Goal: Information Seeking & Learning: Learn about a topic

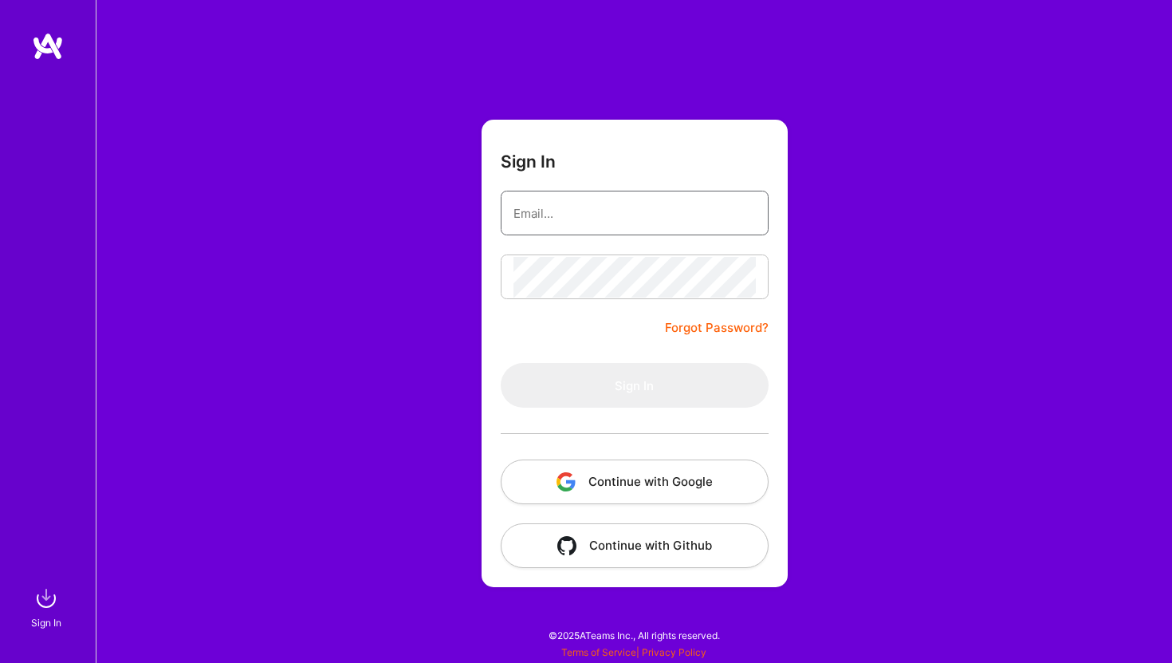
type input "l_ido@yahoo.com"
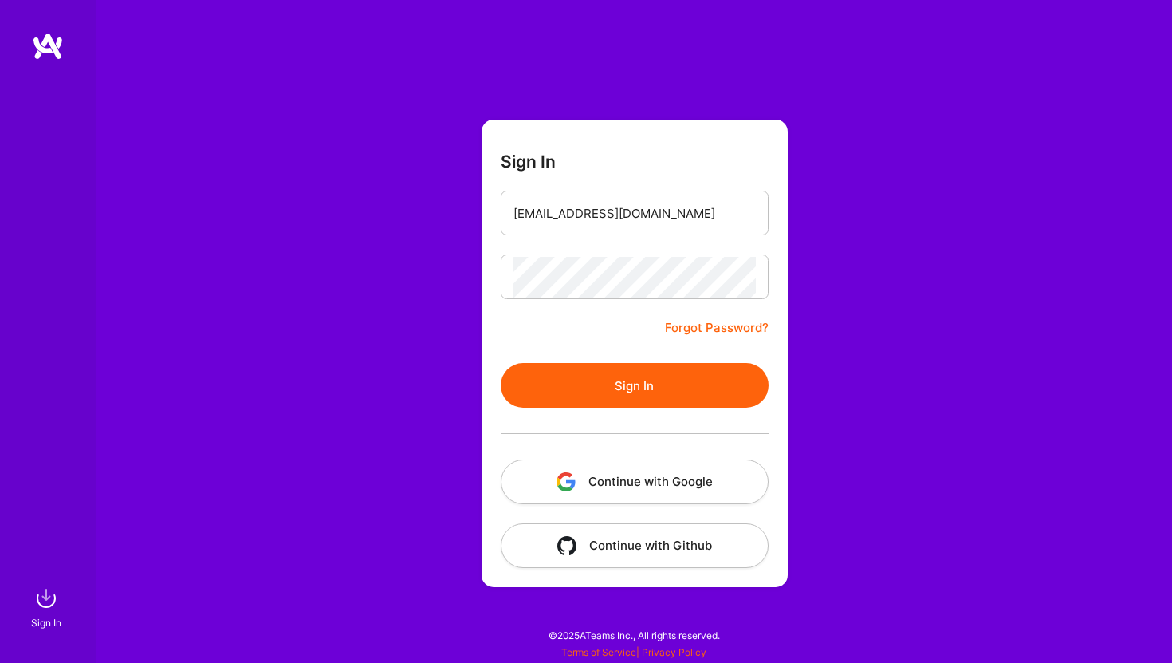
click at [613, 395] on button "Sign In" at bounding box center [635, 385] width 268 height 45
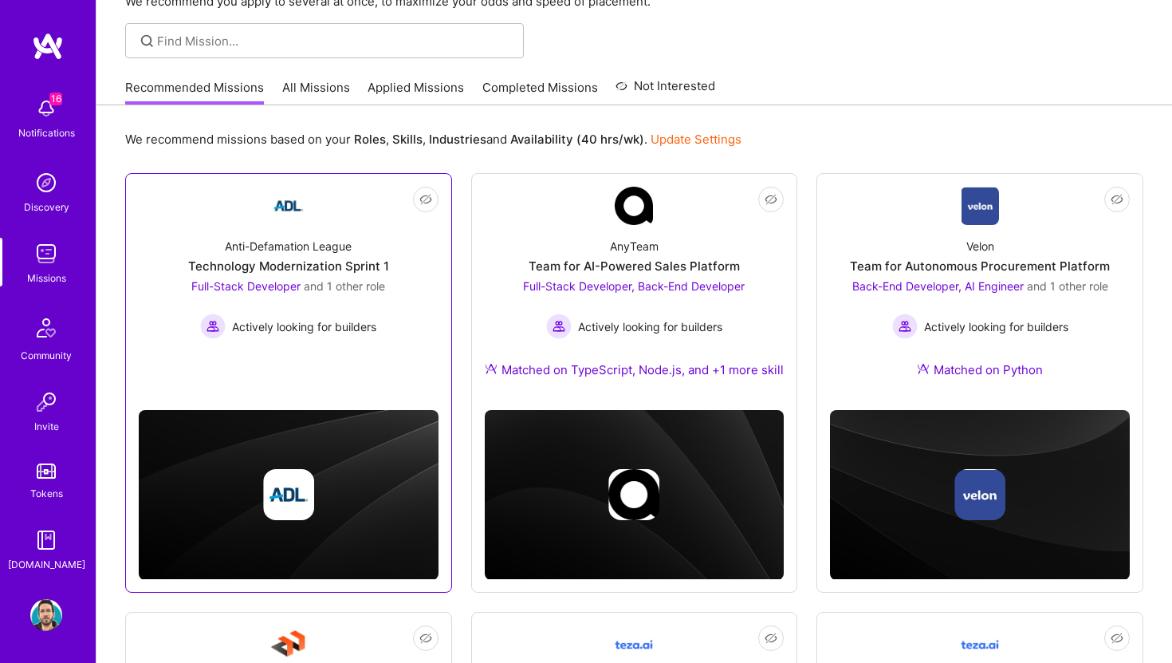
scroll to position [107, 0]
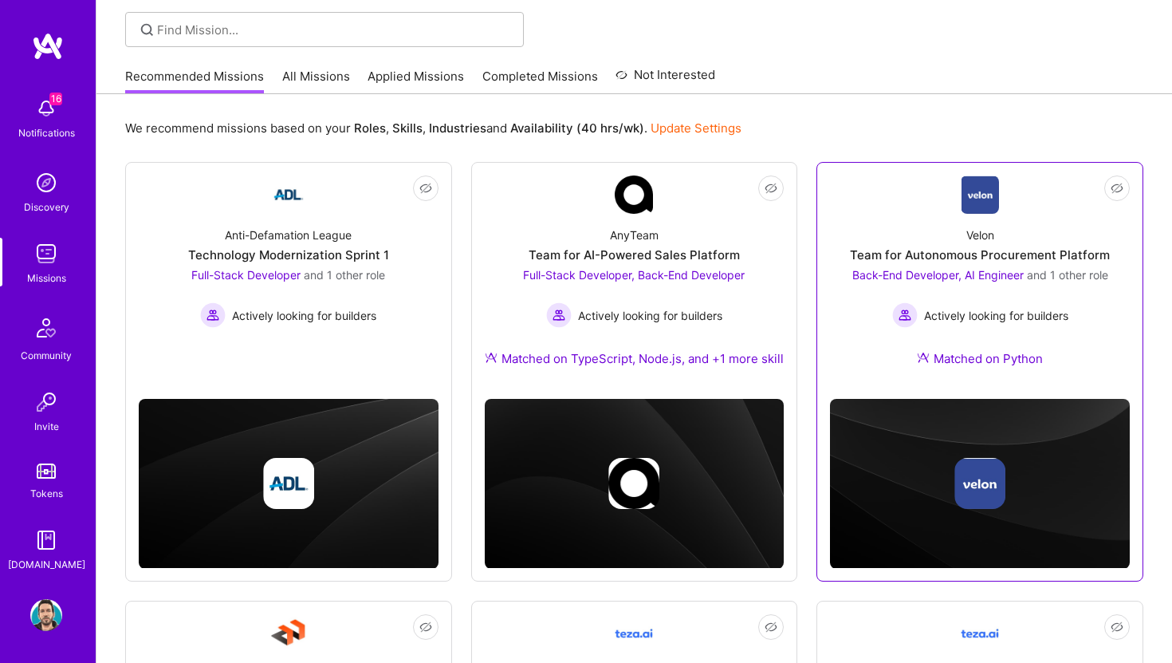
click at [917, 222] on div "Velon Team for Autonomous Procurement Platform Back-End Developer, AI Engineer …" at bounding box center [980, 300] width 300 height 172
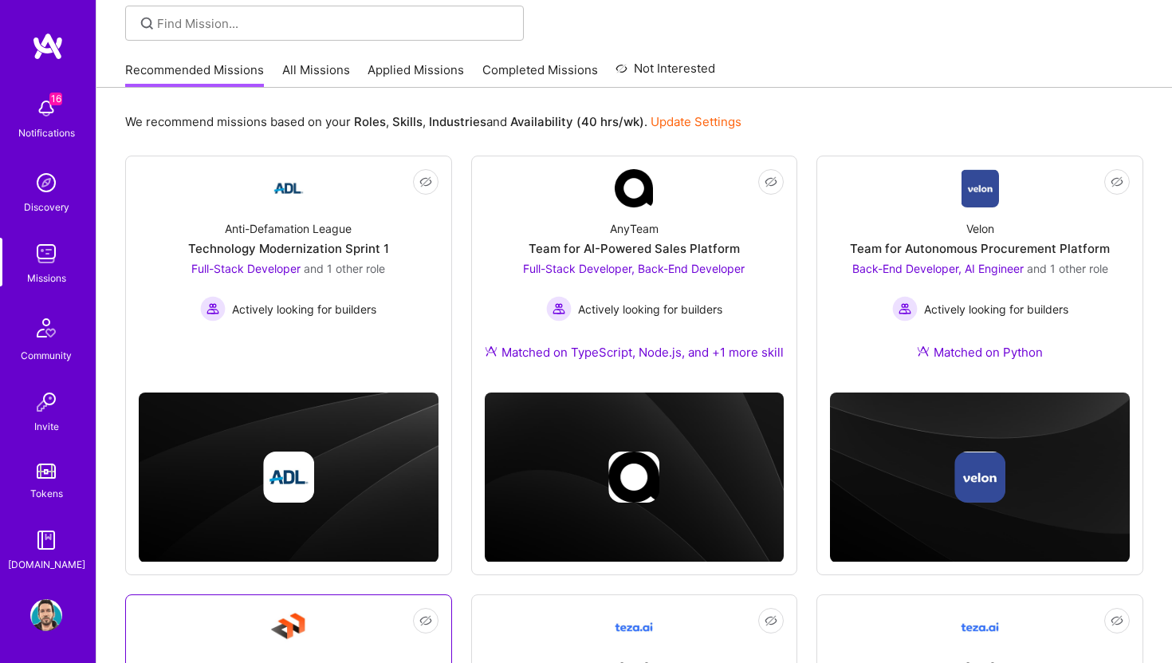
scroll to position [94, 0]
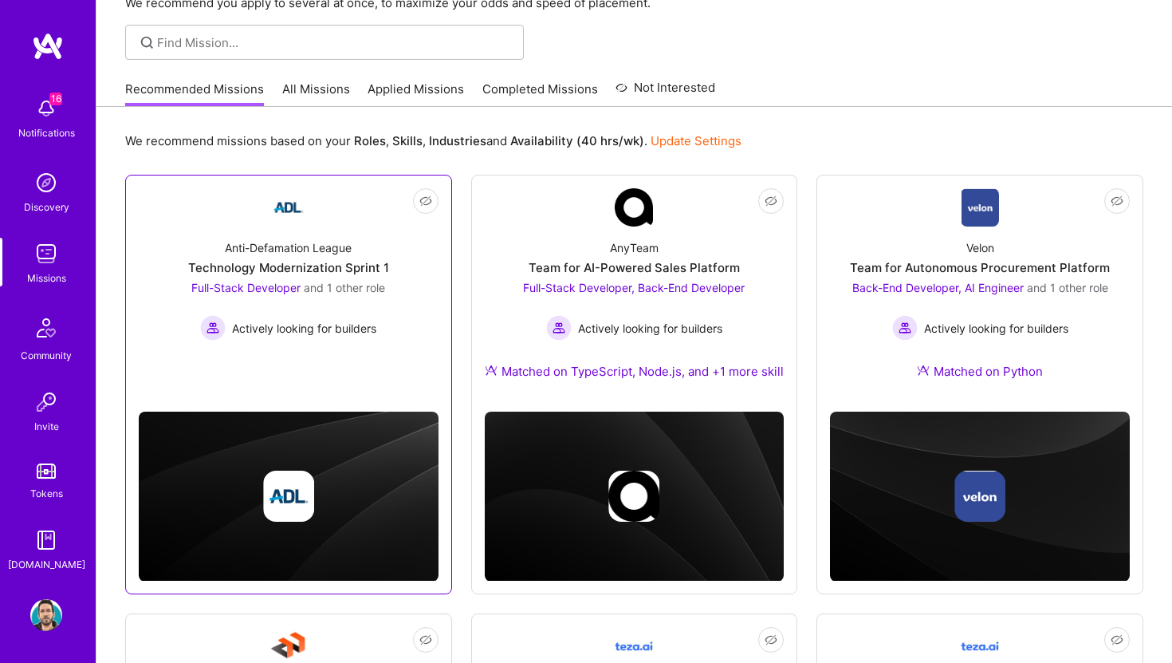
click at [420, 265] on div "Anti-Defamation League Technology Modernization Sprint 1 Full-Stack Developer a…" at bounding box center [289, 284] width 300 height 114
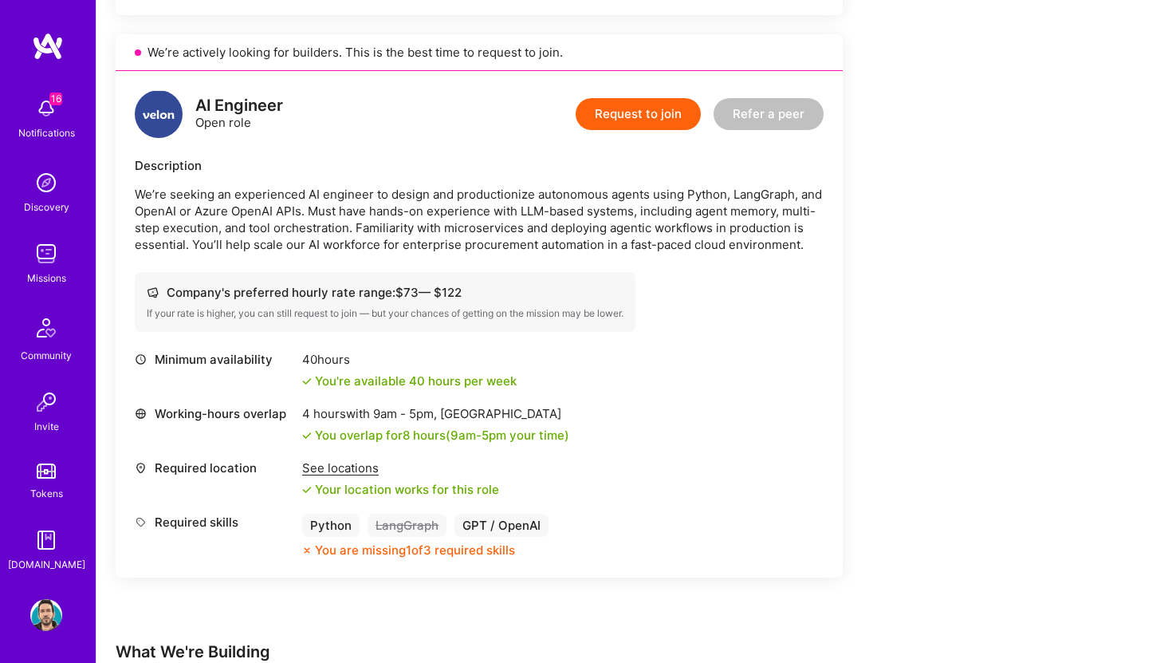
scroll to position [1531, 0]
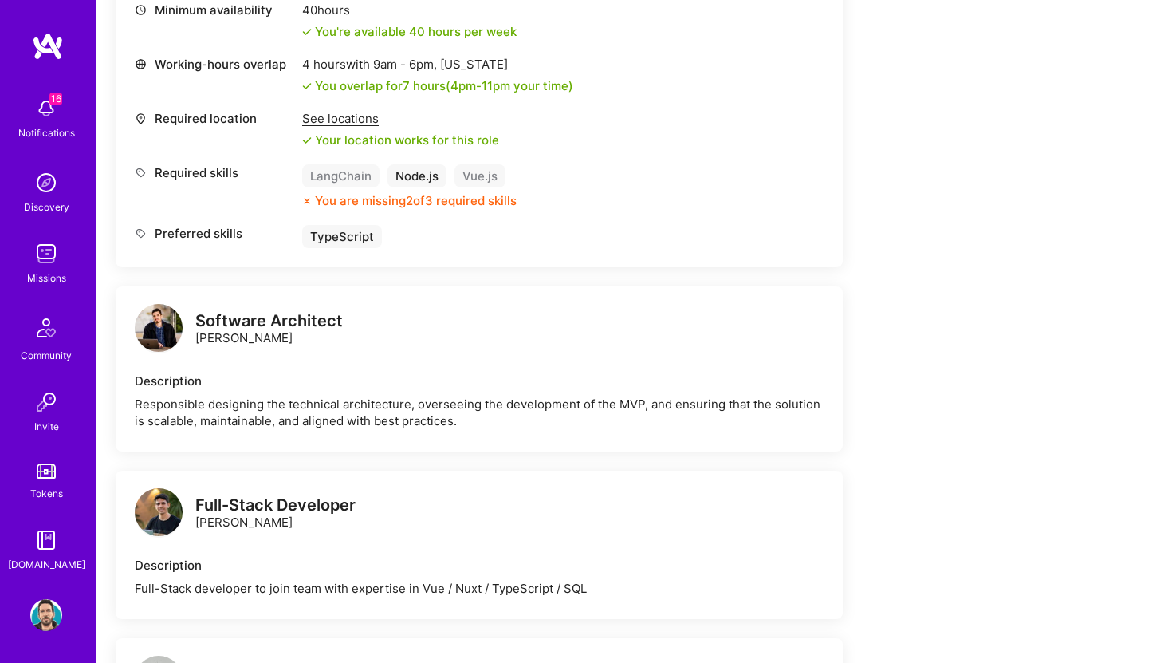
scroll to position [587, 0]
